Goal: Navigation & Orientation: Find specific page/section

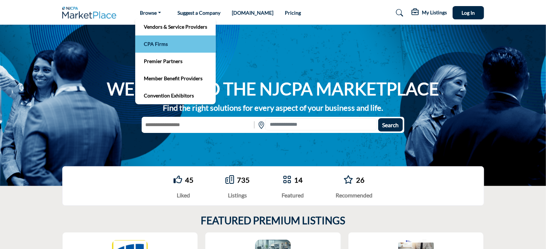
click at [160, 45] on link "CPA Firms" at bounding box center [175, 44] width 73 height 10
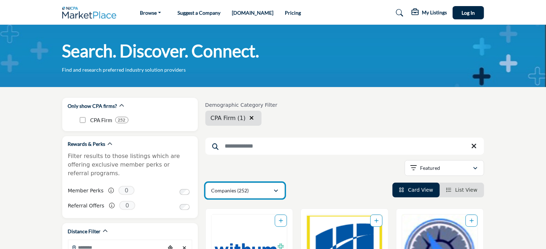
click at [276, 188] on div "button" at bounding box center [276, 190] width 5 height 6
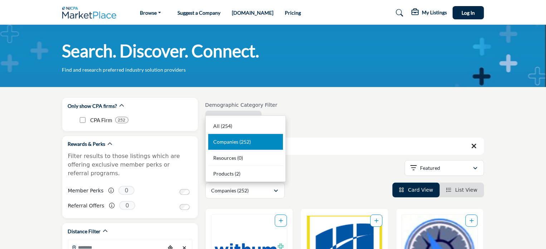
click at [308, 188] on div "Companies (252) All (254) Companies (252) Resources (0) Products (2)" at bounding box center [344, 190] width 279 height 16
